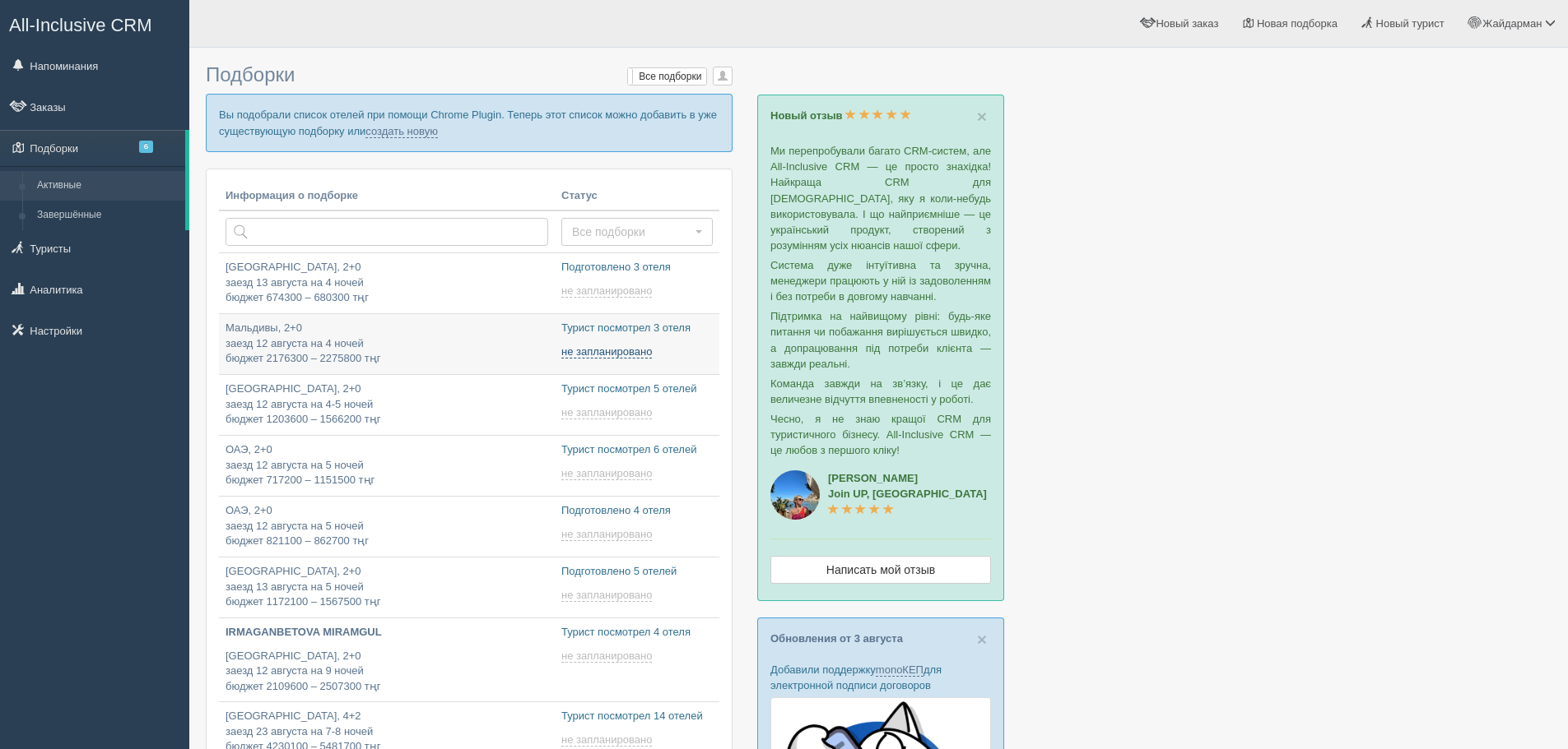
type input "2025-08-10 16:50"
click at [420, 130] on link "создать новую" at bounding box center [401, 131] width 72 height 13
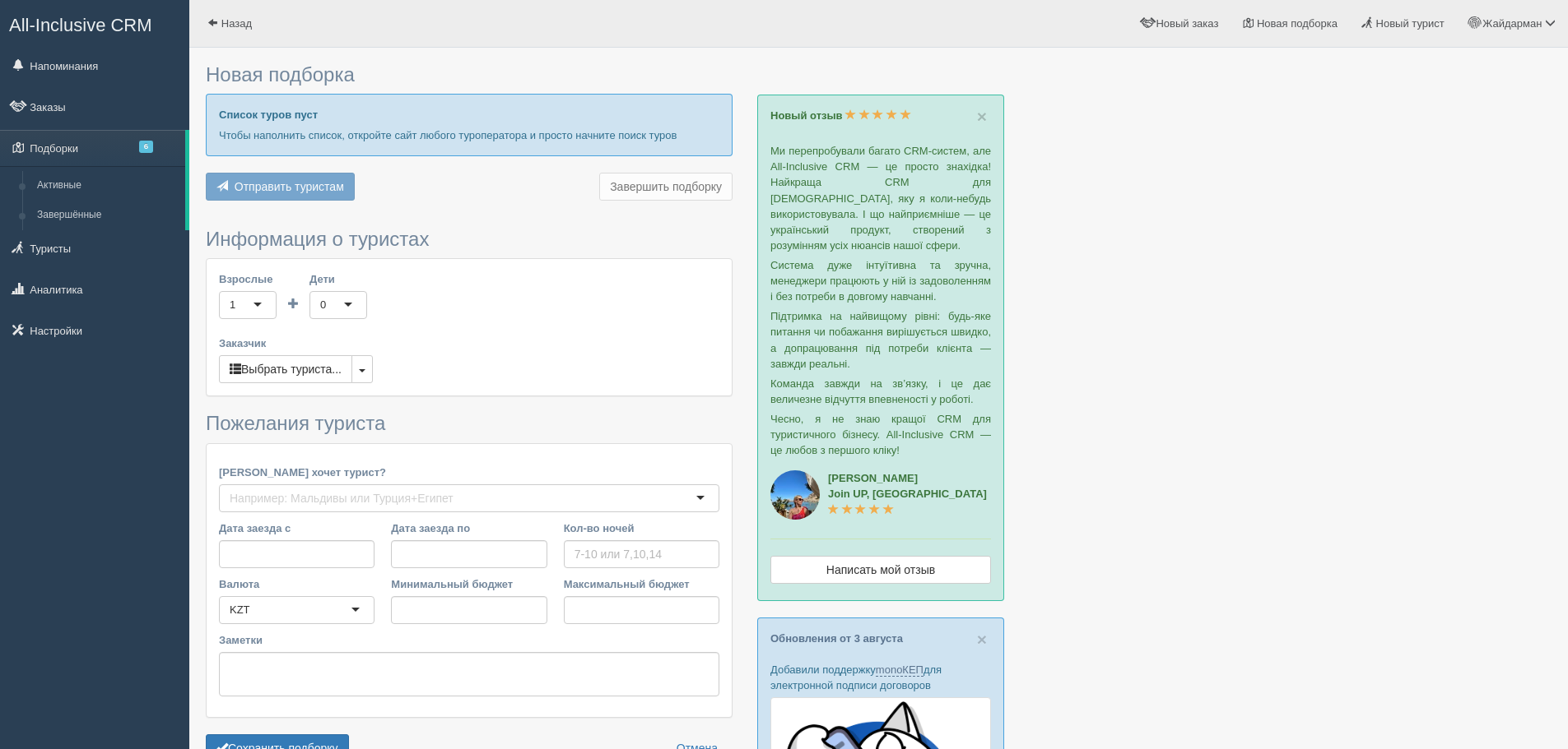
type input "7"
type input "1165400"
type input "1641600"
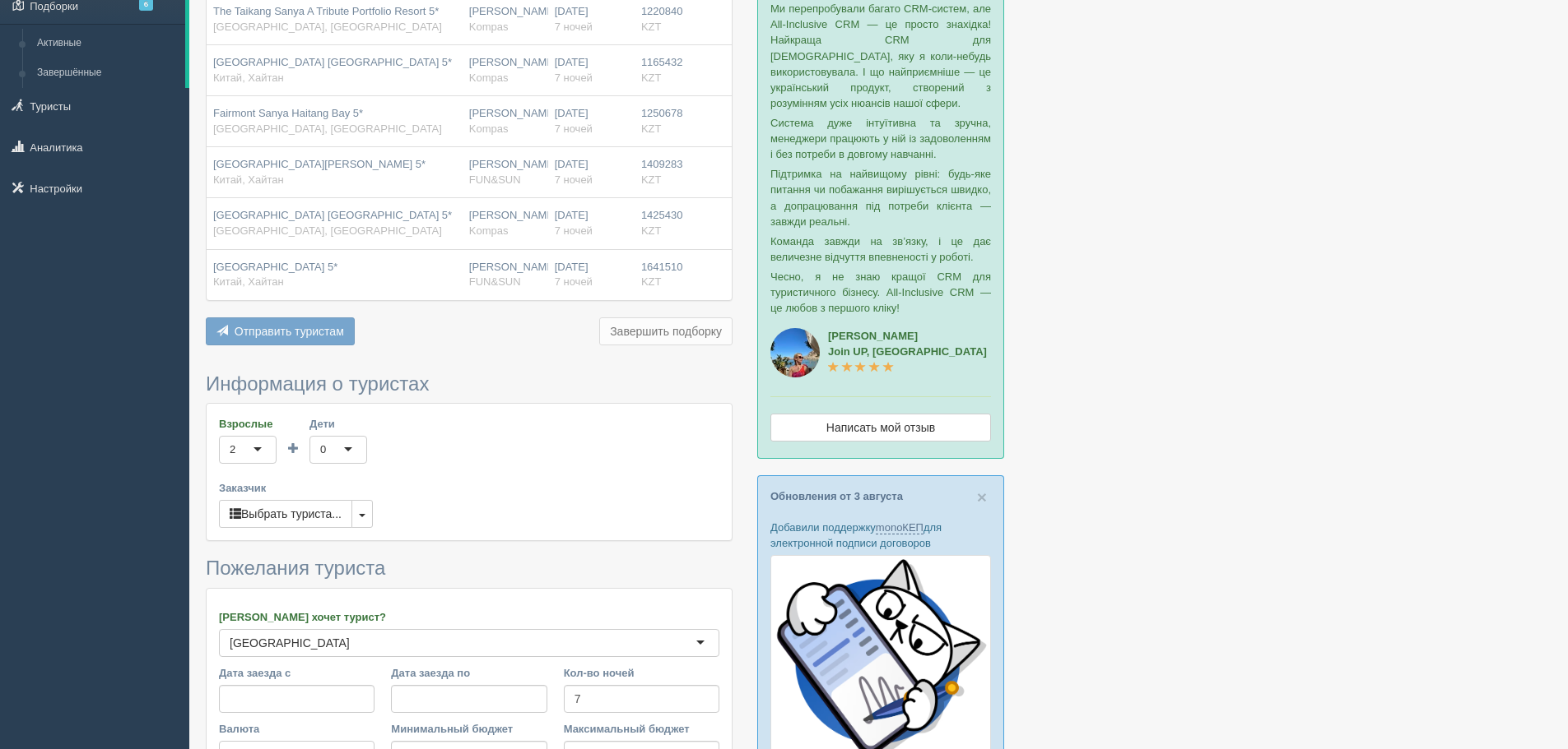
scroll to position [164, 0]
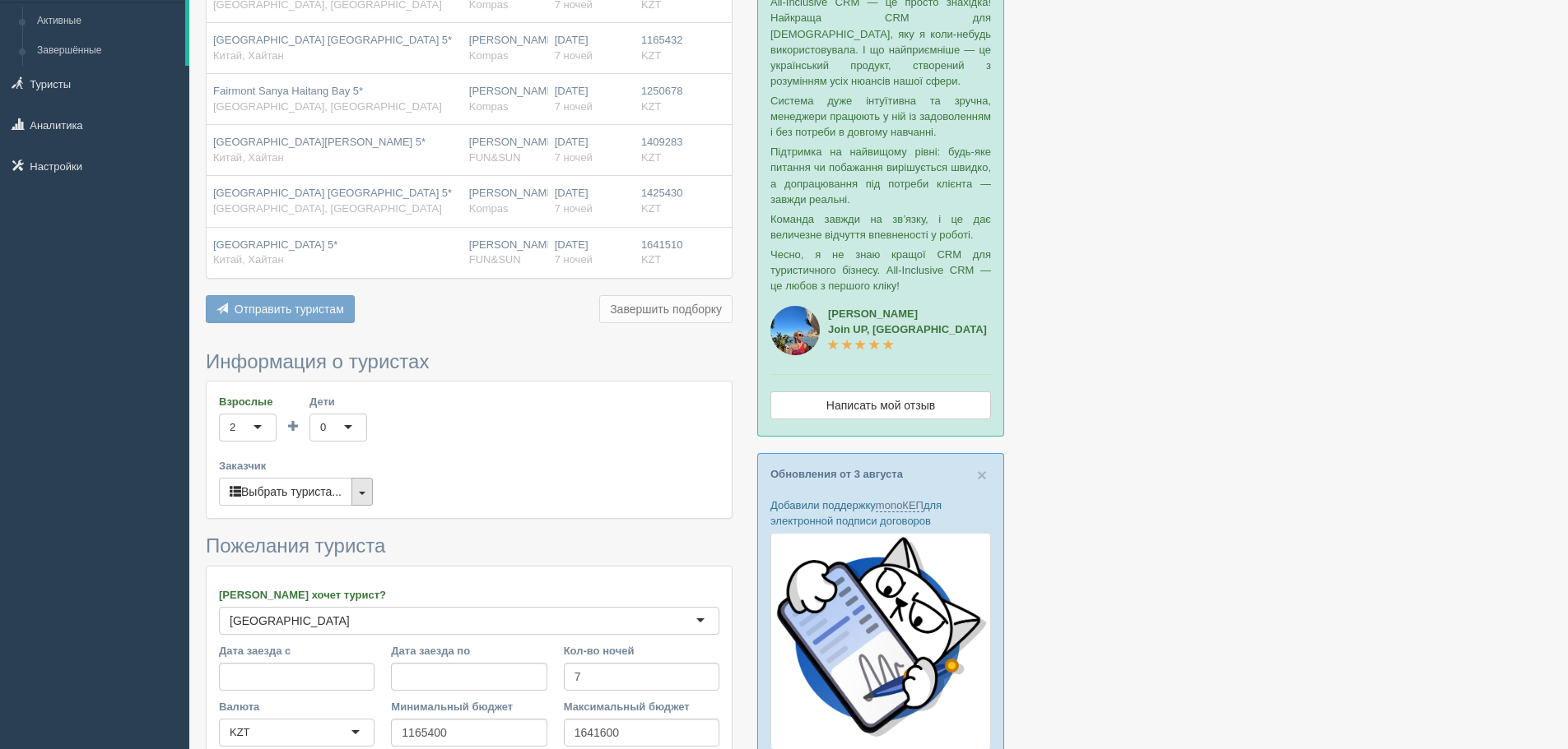
click at [361, 492] on span "button" at bounding box center [361, 494] width 6 height 4
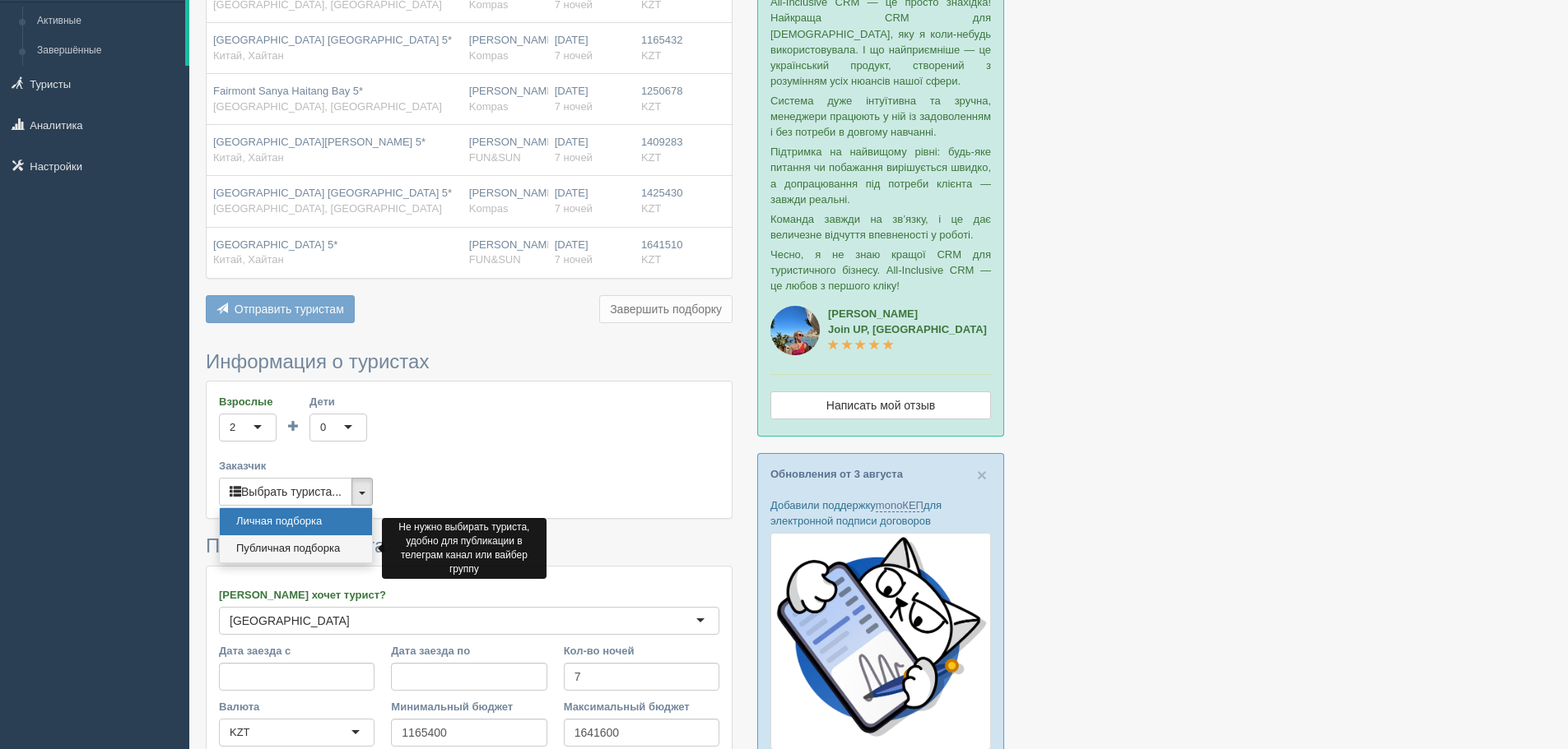
click at [340, 545] on link "Публичная подборка" at bounding box center [296, 549] width 152 height 27
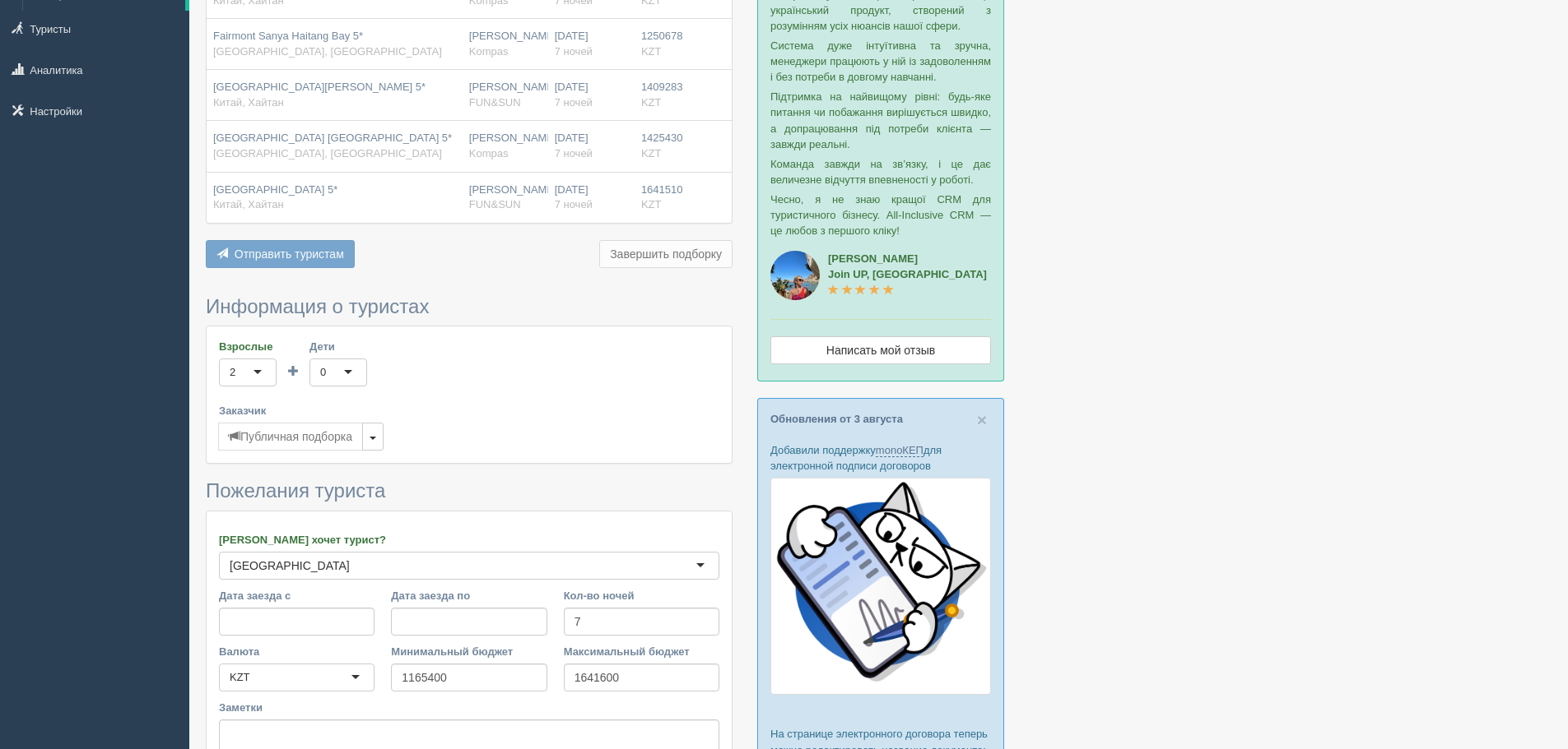
scroll to position [329, 0]
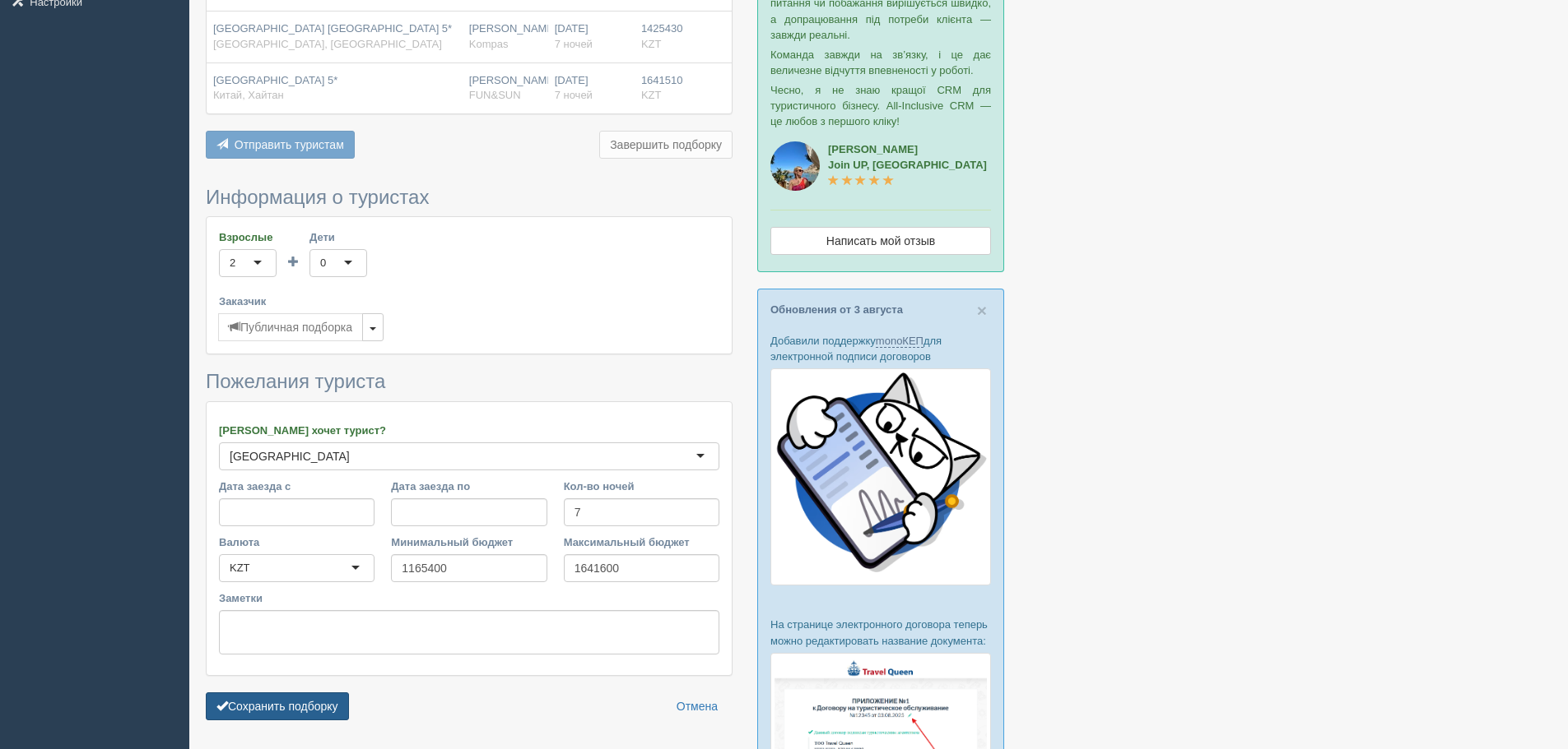
click at [329, 701] on button "Сохранить подборку" at bounding box center [277, 706] width 143 height 28
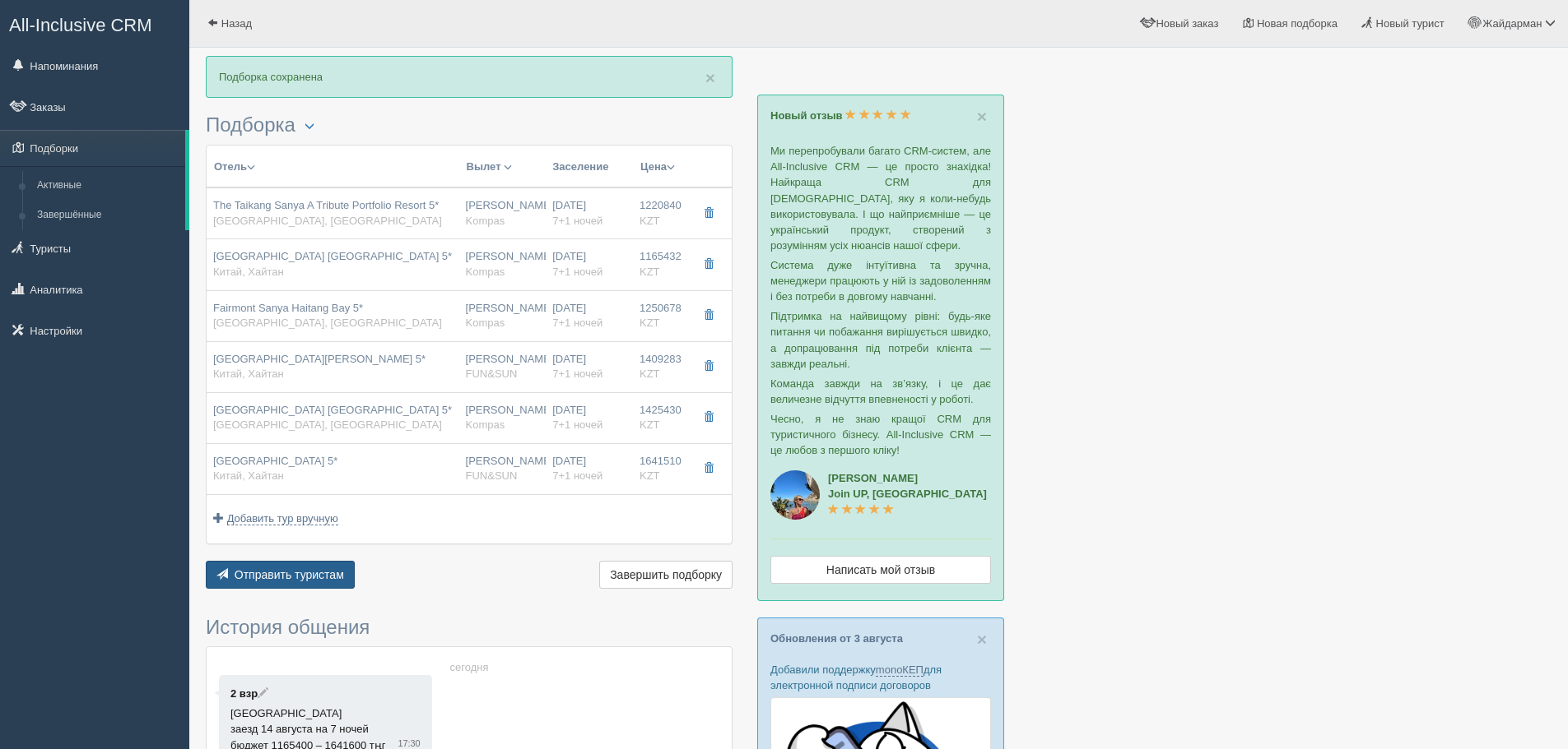
click at [308, 575] on span "Отправить туристам" at bounding box center [289, 575] width 110 height 13
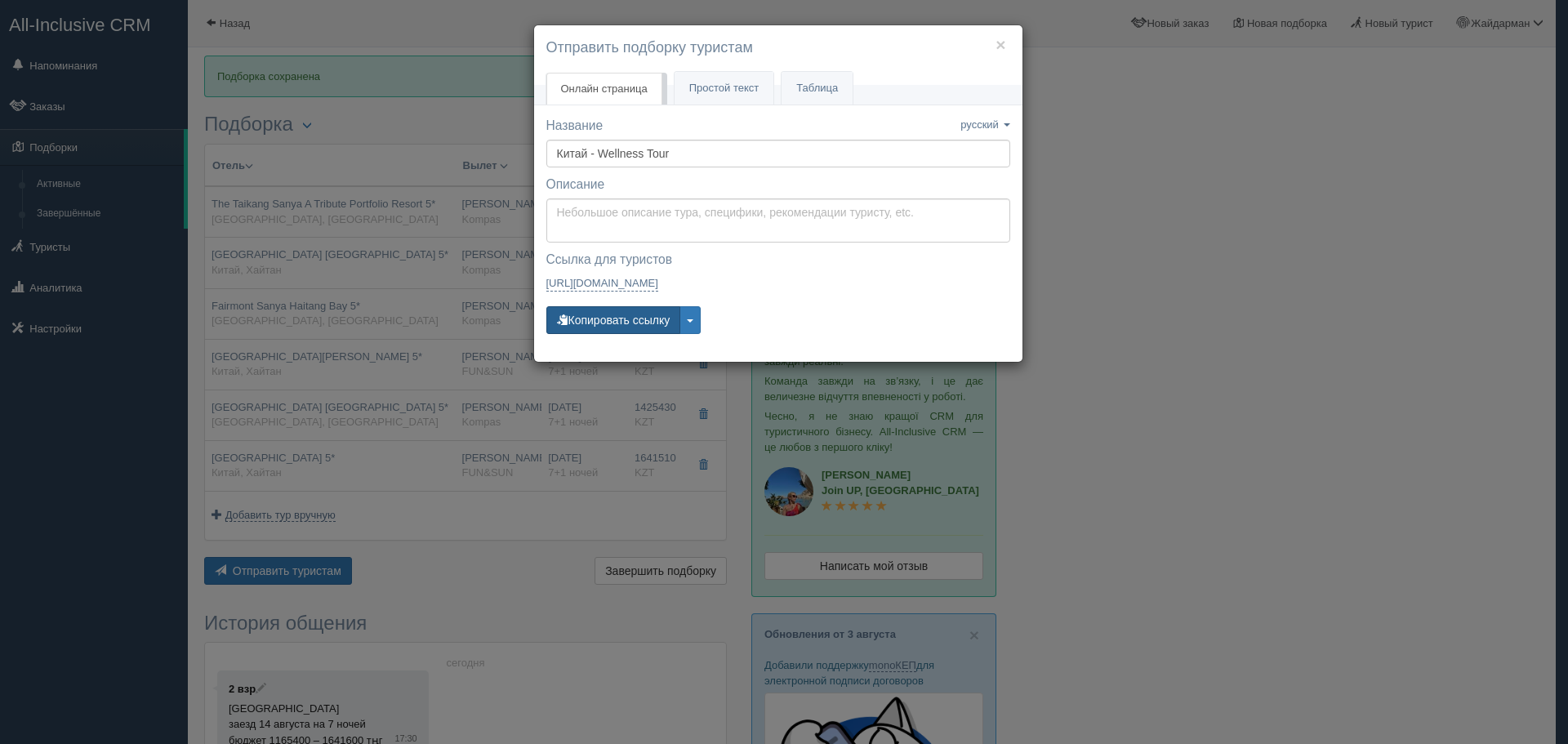
click at [625, 312] on button "Копировать ссылку" at bounding box center [613, 320] width 135 height 28
